Goal: Find specific page/section: Find specific page/section

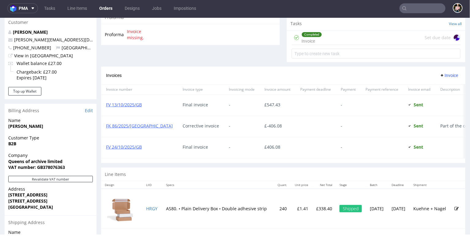
scroll to position [321, 0]
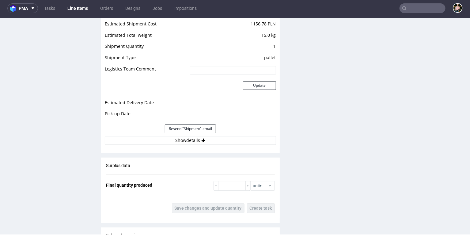
click at [149, 139] on button "Show details" at bounding box center [190, 140] width 171 height 9
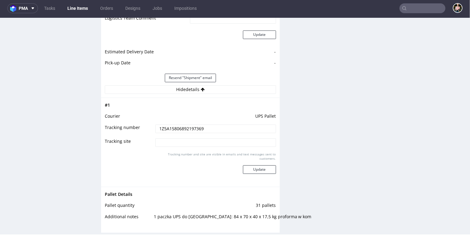
scroll to position [677, 0]
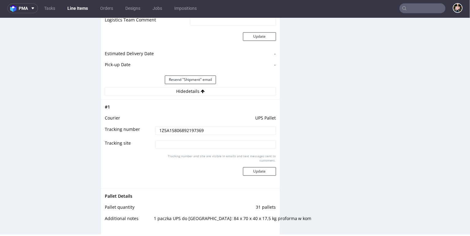
drag, startPoint x: 215, startPoint y: 126, endPoint x: 156, endPoint y: 127, distance: 58.9
click at [156, 127] on input "1Z5A15806892197369" at bounding box center [215, 130] width 121 height 9
drag, startPoint x: 156, startPoint y: 127, endPoint x: 219, endPoint y: 126, distance: 62.6
click at [219, 126] on input "1Z5A15806892197369" at bounding box center [215, 130] width 121 height 9
click at [214, 133] on td "1Z5A15806892197369" at bounding box center [215, 132] width 122 height 14
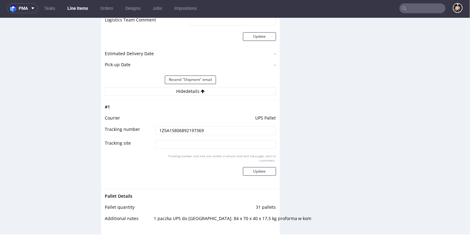
drag, startPoint x: 212, startPoint y: 129, endPoint x: 145, endPoint y: 129, distance: 67.1
click at [145, 129] on tr "Tracking number 1Z5A15806892197369" at bounding box center [190, 132] width 171 height 14
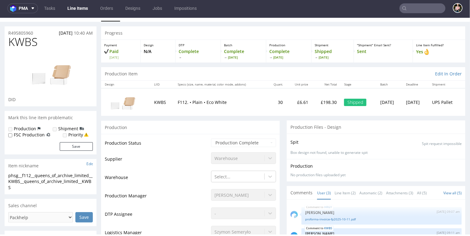
scroll to position [0, 0]
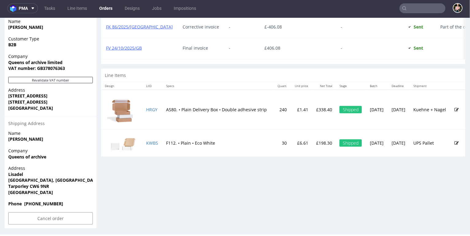
scroll to position [321, 0]
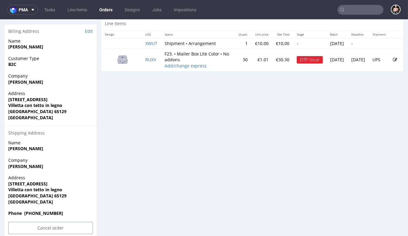
scroll to position [311, 0]
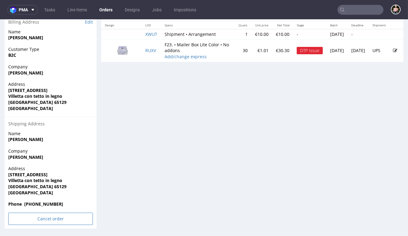
click at [43, 213] on input "Cancel order" at bounding box center [50, 219] width 85 height 12
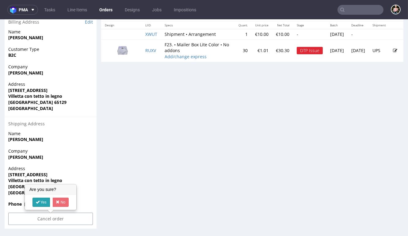
click at [42, 198] on link "Yes" at bounding box center [41, 202] width 17 height 9
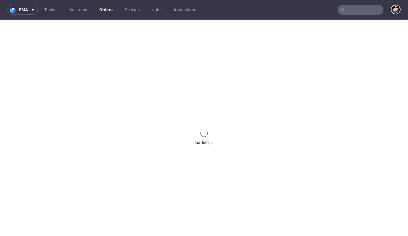
scroll to position [0, 0]
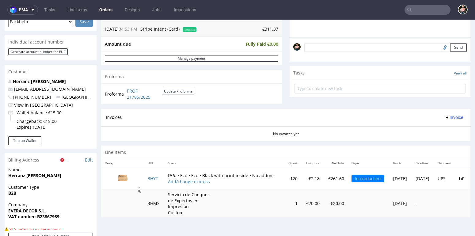
scroll to position [190, 0]
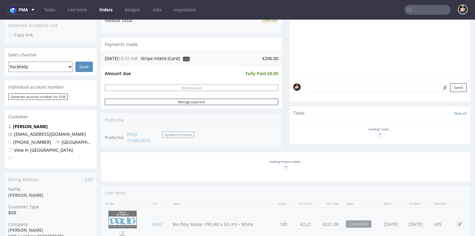
scroll to position [147, 0]
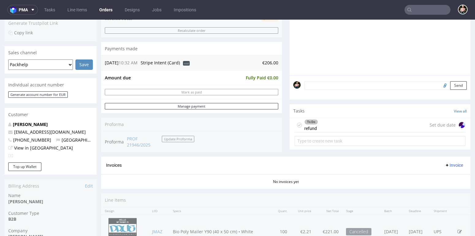
click at [334, 125] on div "To Do refund Set due date" at bounding box center [380, 125] width 171 height 14
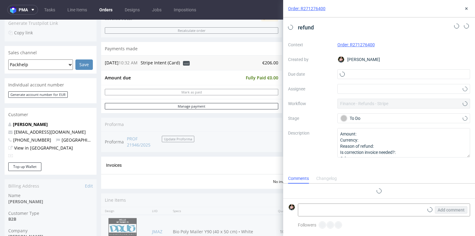
scroll to position [5, 0]
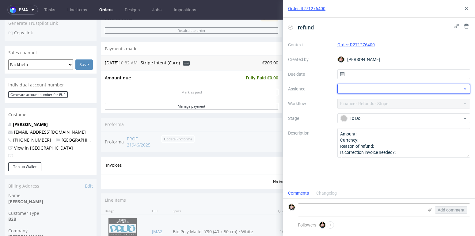
click at [345, 91] on div at bounding box center [404, 89] width 133 height 10
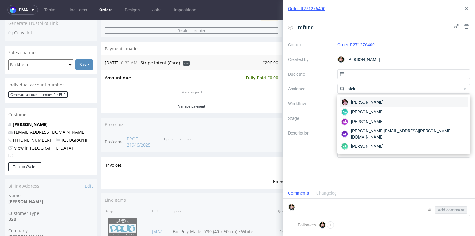
type input "alek"
click at [349, 104] on div "Aleks Ziemkowski" at bounding box center [404, 102] width 128 height 10
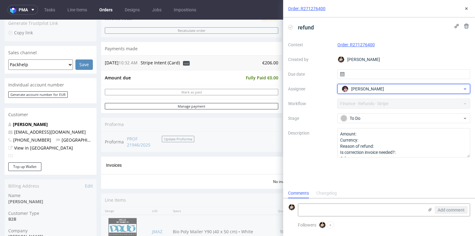
click at [363, 89] on span "Aleks Ziemkowski" at bounding box center [367, 89] width 33 height 6
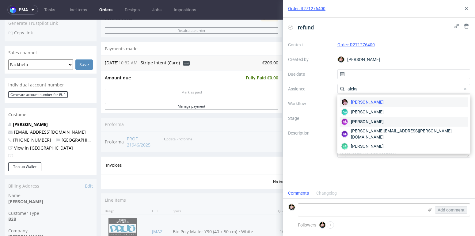
type input "aleks"
click at [369, 122] on span "Aleksandra Łętowska" at bounding box center [367, 122] width 33 height 6
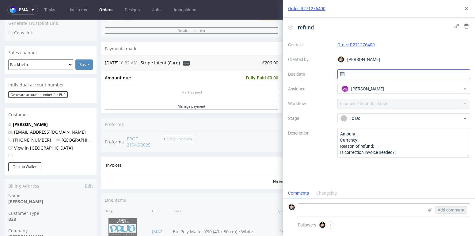
click at [361, 72] on input "text" at bounding box center [404, 74] width 133 height 10
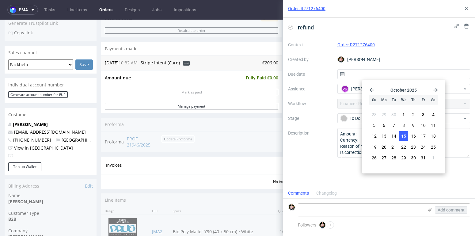
click at [405, 136] on span "15" at bounding box center [403, 136] width 5 height 6
type input "15/10/2025"
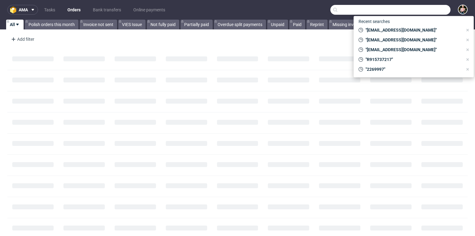
click at [425, 10] on input "text" at bounding box center [391, 10] width 120 height 10
type input "v"
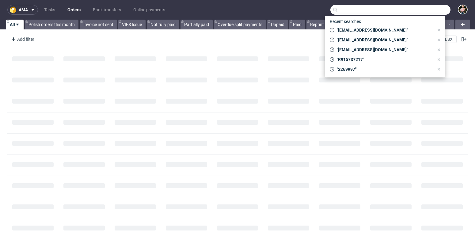
paste input "000003256"
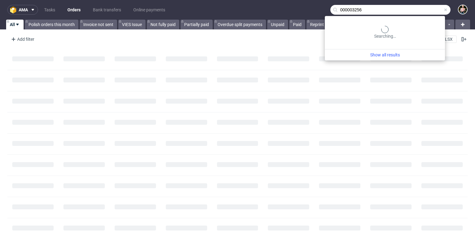
type input "000003256"
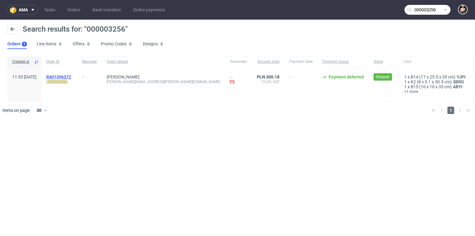
click at [71, 75] on span "R401396372" at bounding box center [58, 77] width 25 height 5
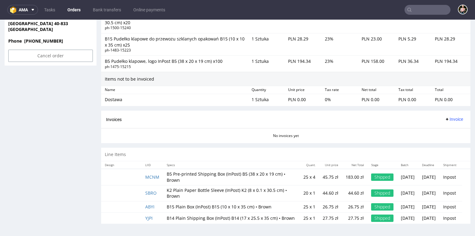
scroll to position [2, 0]
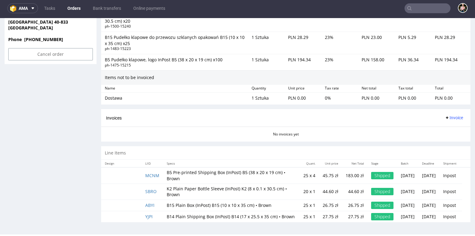
click at [412, 6] on input "text" at bounding box center [428, 8] width 46 height 10
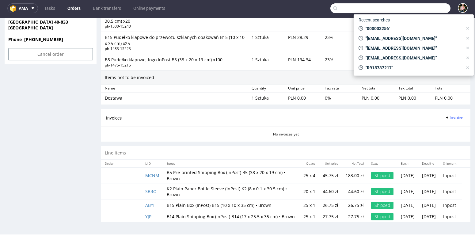
paste input "[URL][DOMAIN_NAME]"
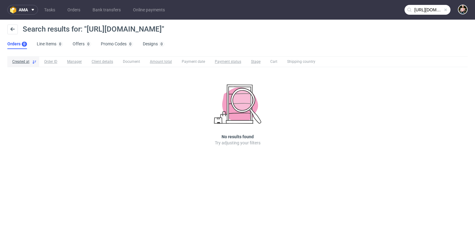
click at [411, 7] on input "[URL][DOMAIN_NAME]" at bounding box center [428, 10] width 46 height 10
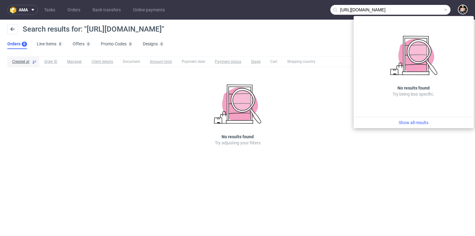
drag, startPoint x: 353, startPoint y: 8, endPoint x: 317, endPoint y: 5, distance: 36.3
click at [317, 5] on nav "ama Tasks Orders Bank transfers Online payments [URL][DOMAIN_NAME]" at bounding box center [237, 10] width 475 height 20
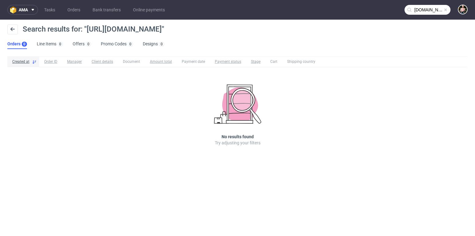
click at [437, 6] on input "[DOMAIN_NAME]" at bounding box center [428, 10] width 46 height 10
click at [440, 10] on input "[DOMAIN_NAME]" at bounding box center [428, 10] width 46 height 10
type input "[PERSON_NAME][GEOGRAPHIC_DATA]"
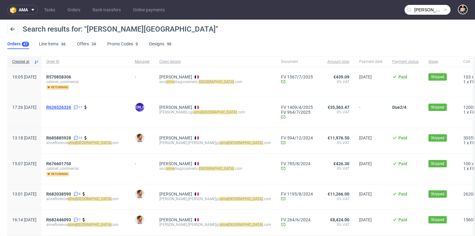
click at [71, 106] on span "R626526326" at bounding box center [58, 107] width 25 height 5
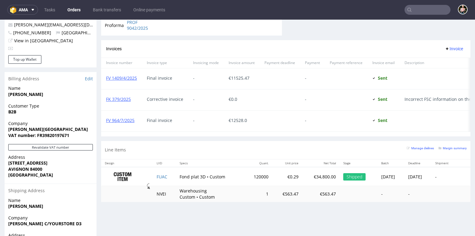
scroll to position [333, 0]
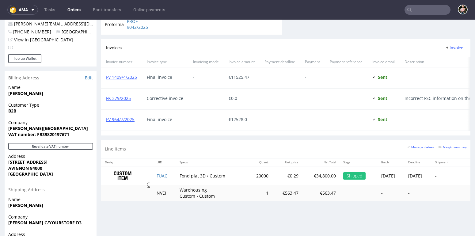
click at [417, 11] on input "text" at bounding box center [428, 10] width 46 height 10
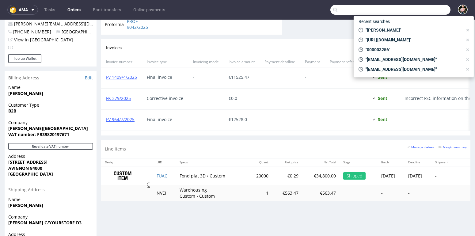
paste input "[URL][DOMAIN_NAME]"
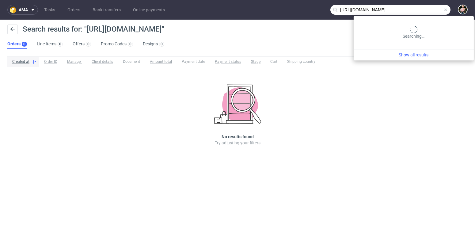
click at [434, 6] on input "[URL][DOMAIN_NAME]" at bounding box center [391, 10] width 120 height 10
drag, startPoint x: 353, startPoint y: 8, endPoint x: 305, endPoint y: 5, distance: 48.0
click at [305, 5] on nav "ama Tasks Orders Bank transfers Online payments [URL][DOMAIN_NAME]" at bounding box center [237, 10] width 475 height 20
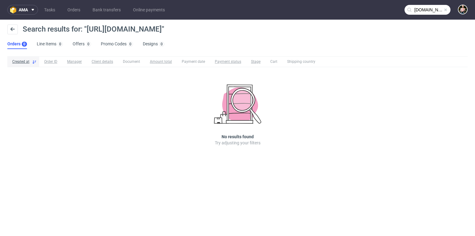
click at [434, 11] on input "[DOMAIN_NAME]" at bounding box center [428, 10] width 46 height 10
drag, startPoint x: 441, startPoint y: 10, endPoint x: 475, endPoint y: 13, distance: 34.1
click at [475, 13] on nav "ama Tasks Orders Bank transfers Online payments [DOMAIN_NAME]" at bounding box center [237, 10] width 475 height 20
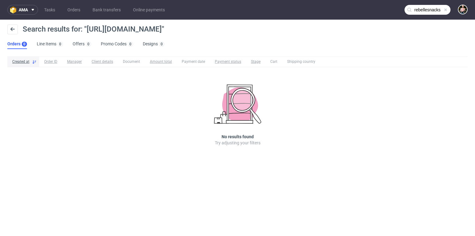
type input "rebellesnacks"
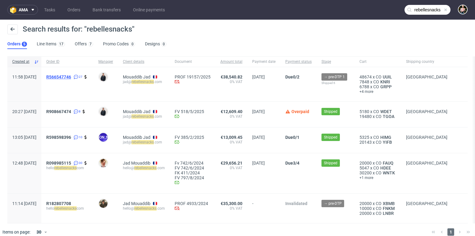
click at [71, 75] on span "R566547746" at bounding box center [58, 77] width 25 height 5
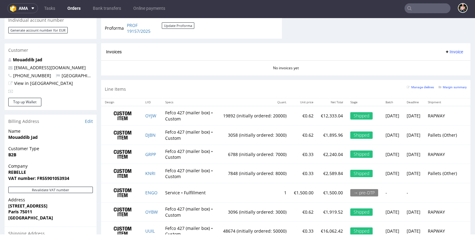
scroll to position [295, 0]
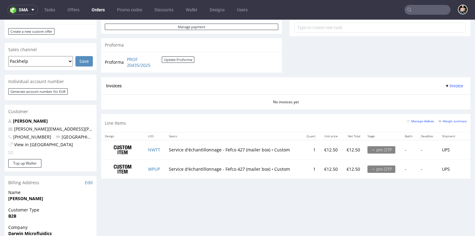
scroll to position [226, 0]
